Goal: Transaction & Acquisition: Purchase product/service

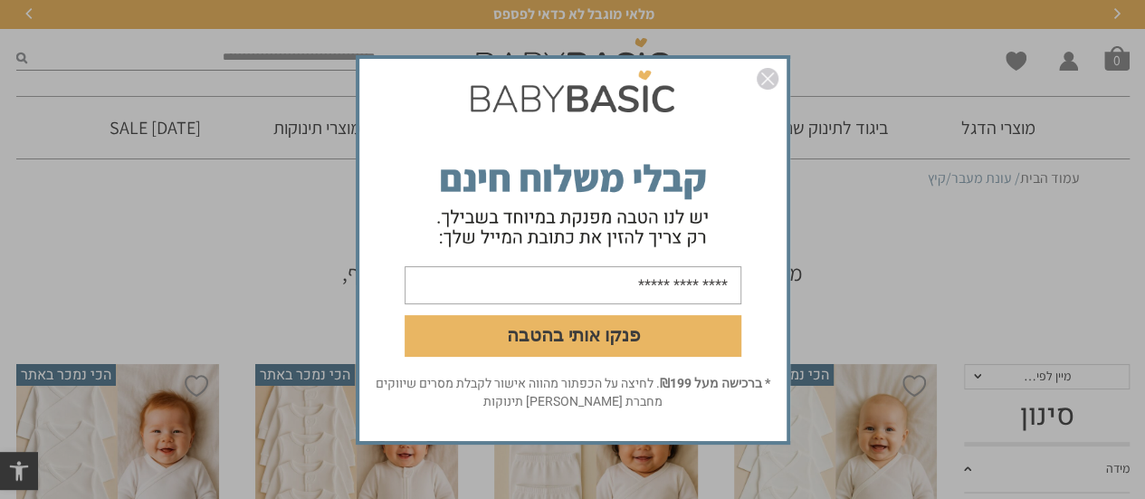
click at [644, 291] on input "email" at bounding box center [573, 284] width 337 height 38
type input "**********"
click at [651, 342] on button "פנקו אותי בהטבה" at bounding box center [573, 335] width 337 height 42
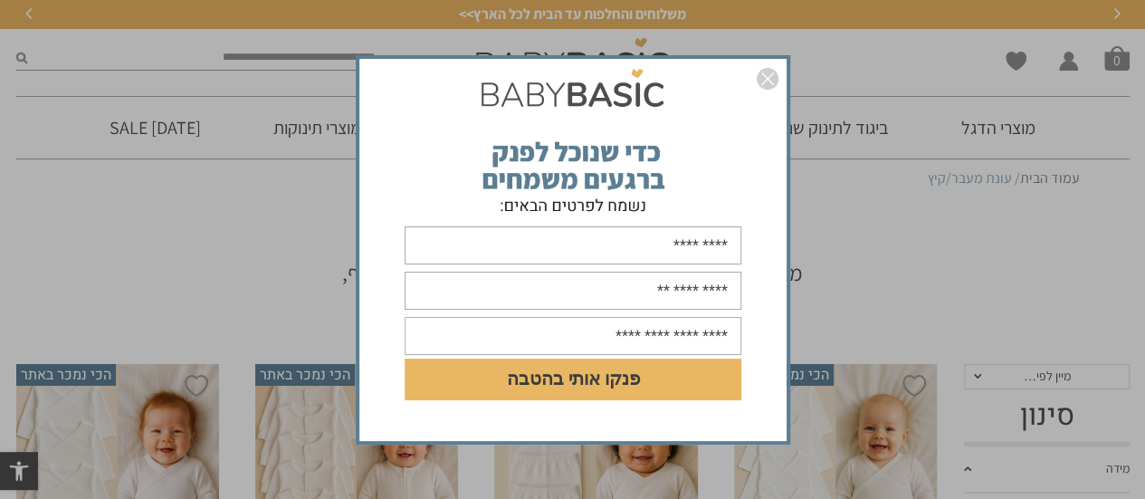
click at [669, 256] on input "text" at bounding box center [573, 245] width 337 height 38
type input "***"
click at [666, 294] on input "text" at bounding box center [573, 290] width 337 height 38
type input "**********"
click at [683, 341] on input "text" at bounding box center [573, 336] width 337 height 38
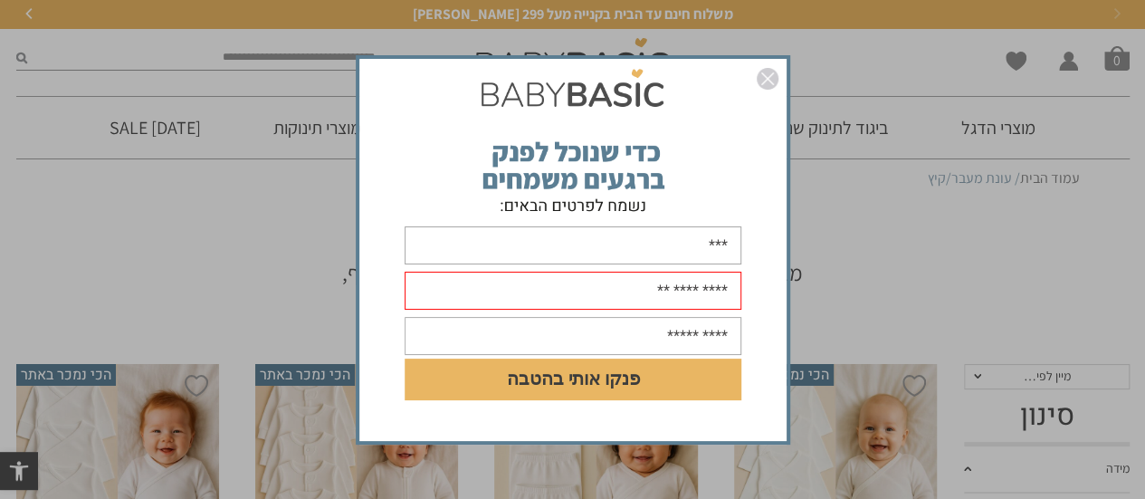
click at [683, 341] on input "text" at bounding box center [573, 336] width 337 height 38
type input "**********"
click at [670, 370] on button "פנקו אותי בהטבה" at bounding box center [573, 379] width 337 height 42
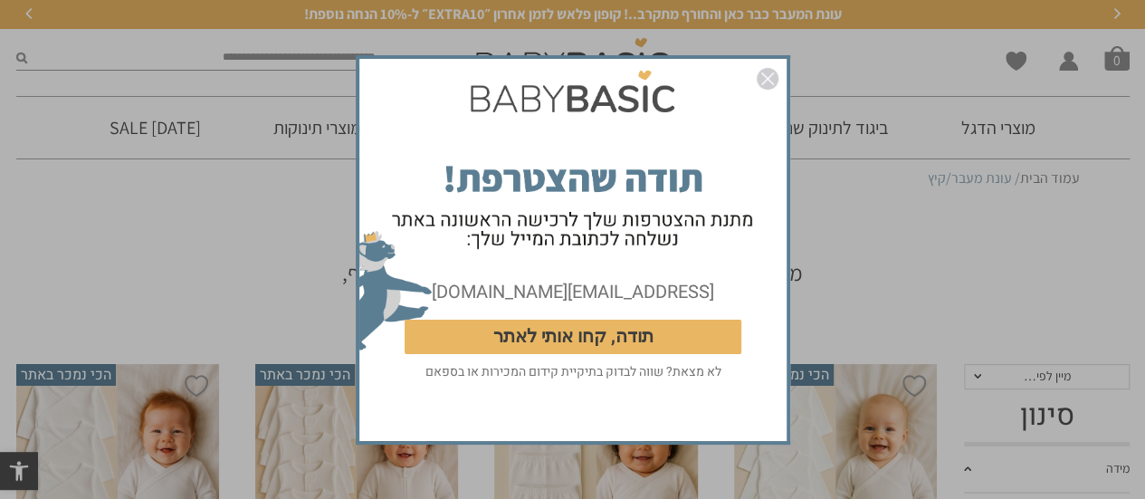
click at [767, 87] on img "סגור" at bounding box center [768, 79] width 22 height 22
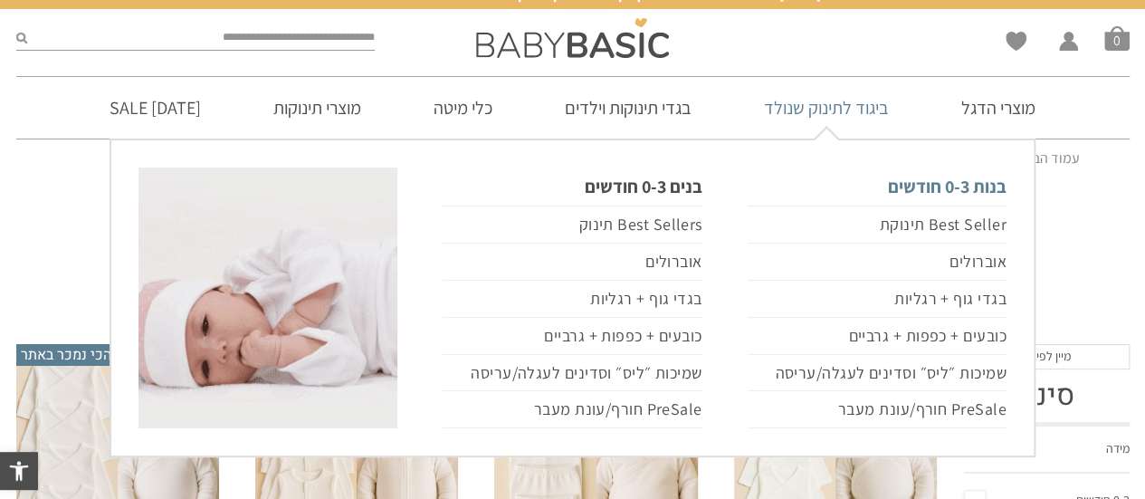
scroll to position [271, 0]
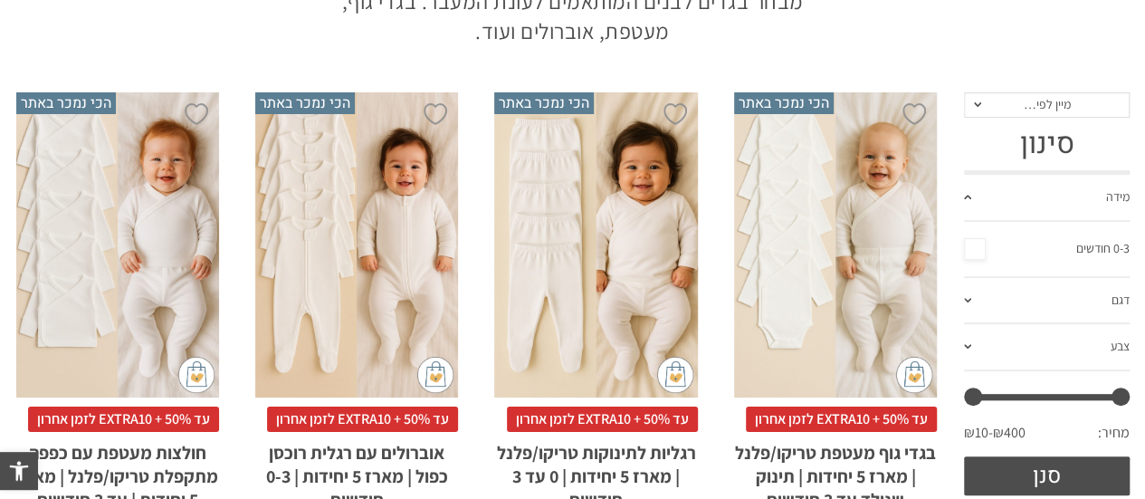
click at [1111, 207] on link "מידה" at bounding box center [1047, 198] width 166 height 47
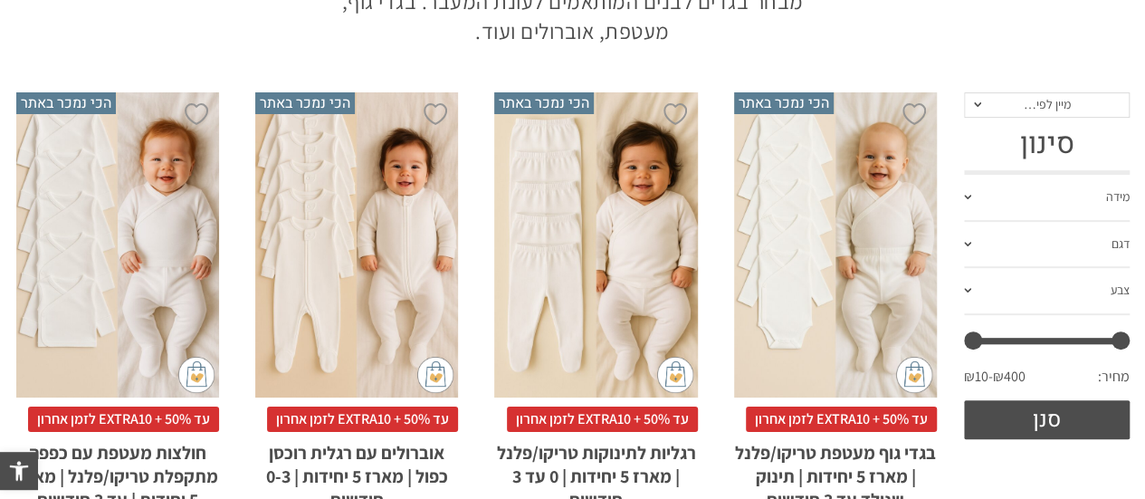
click at [1096, 201] on link "מידה" at bounding box center [1047, 198] width 166 height 47
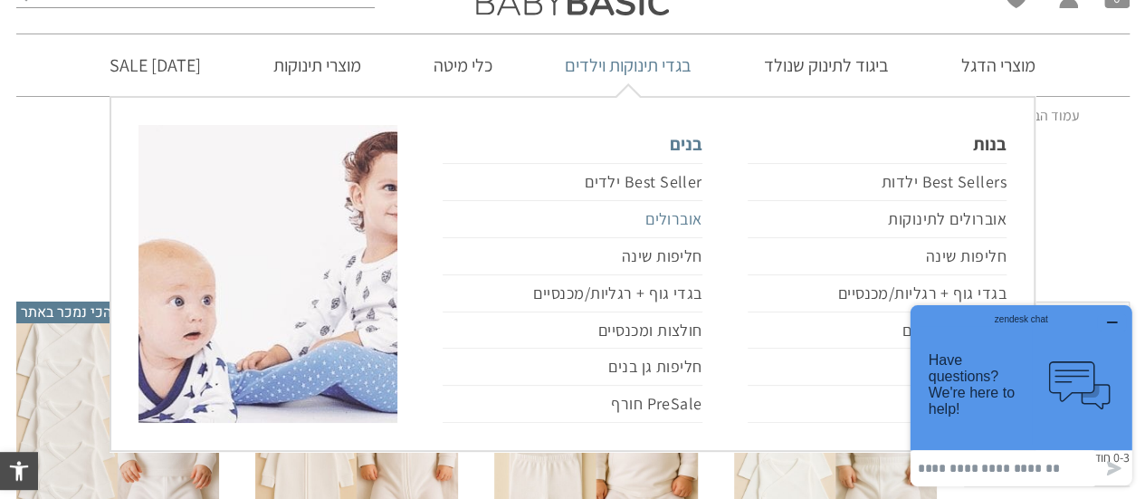
scroll to position [90, 0]
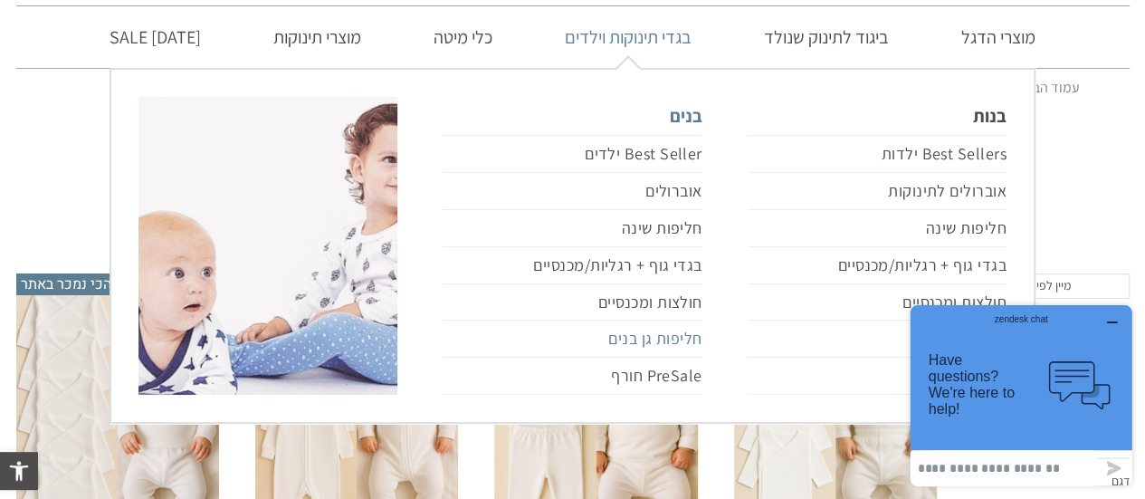
click at [689, 341] on link "חליפות גן בנים" at bounding box center [572, 338] width 259 height 37
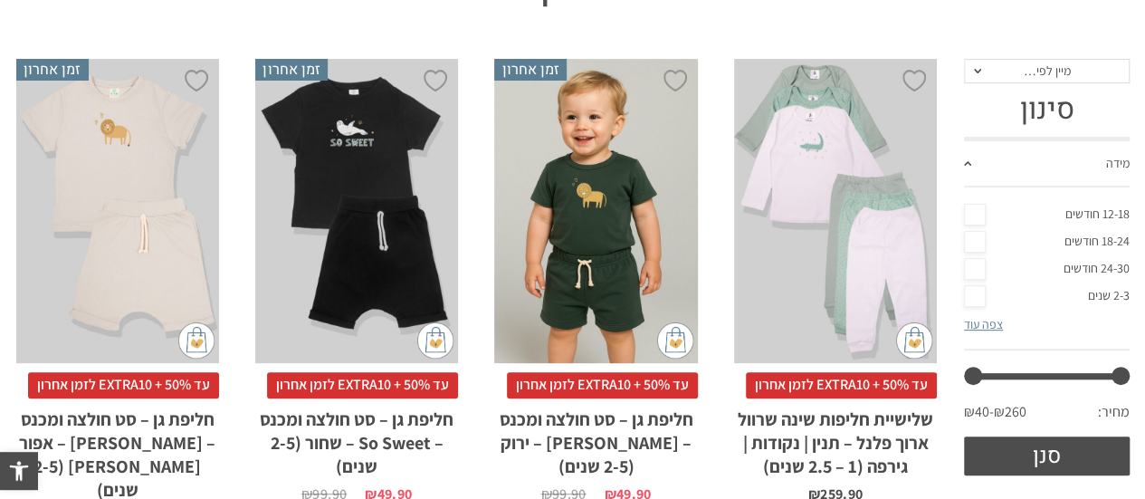
scroll to position [271, 0]
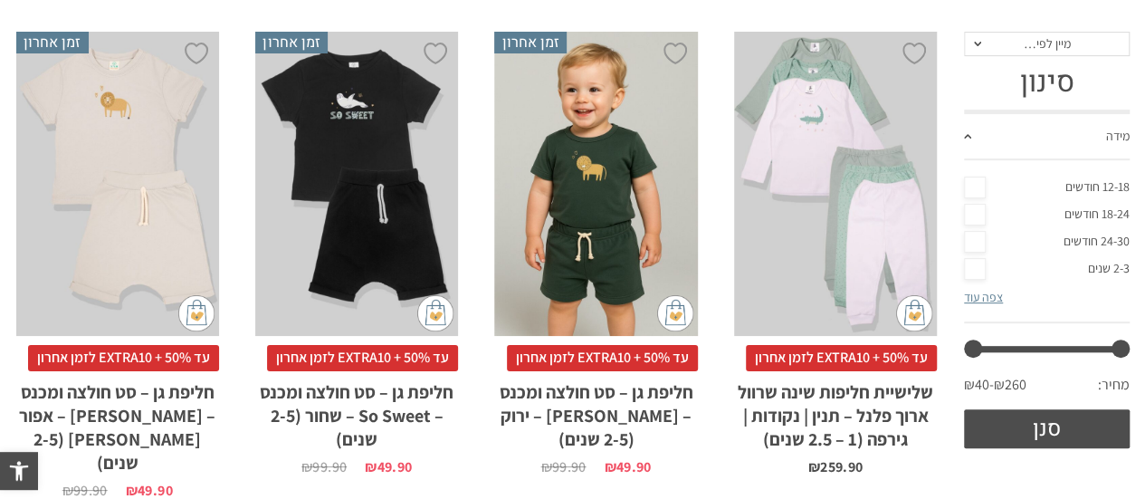
click at [979, 211] on link "18-24 חודשים" at bounding box center [1047, 214] width 166 height 27
click at [982, 234] on link "24-30 חודשים" at bounding box center [1047, 241] width 166 height 27
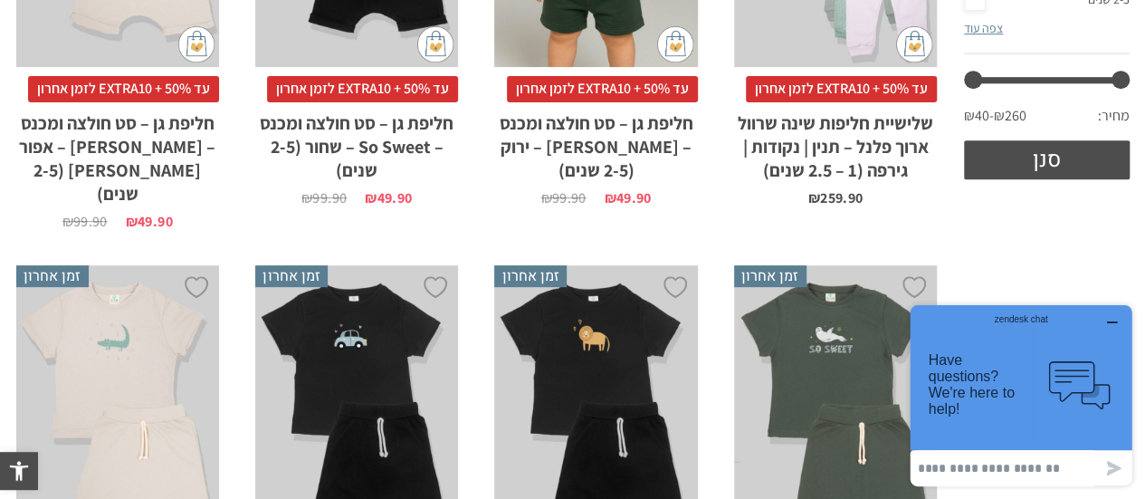
scroll to position [543, 0]
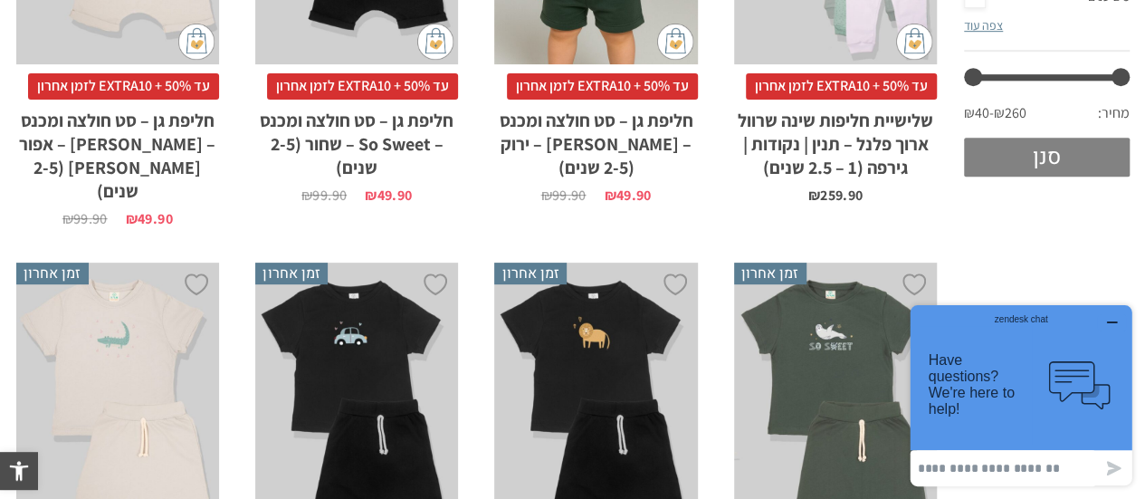
click at [1063, 147] on button "סנן" at bounding box center [1047, 157] width 166 height 39
